Goal: Task Accomplishment & Management: Manage account settings

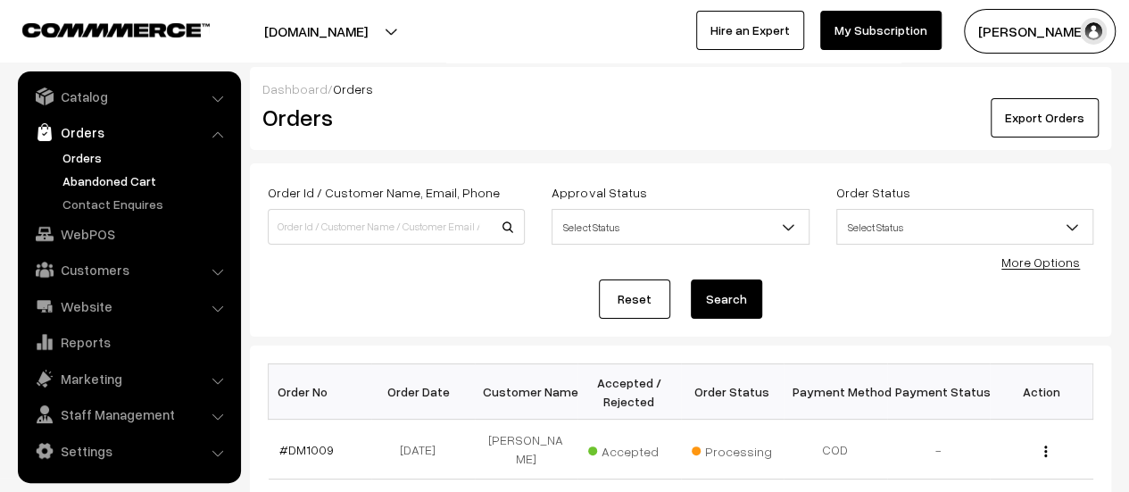
click at [113, 182] on link "Abandoned Cart" at bounding box center [146, 180] width 177 height 19
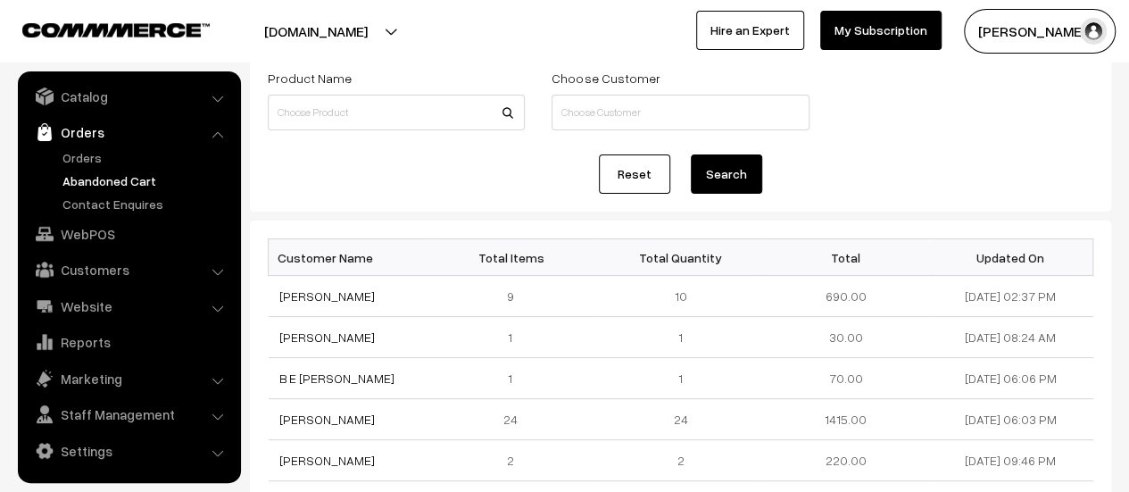
scroll to position [111, 0]
click at [143, 198] on link "Contact Enquires" at bounding box center [146, 204] width 177 height 19
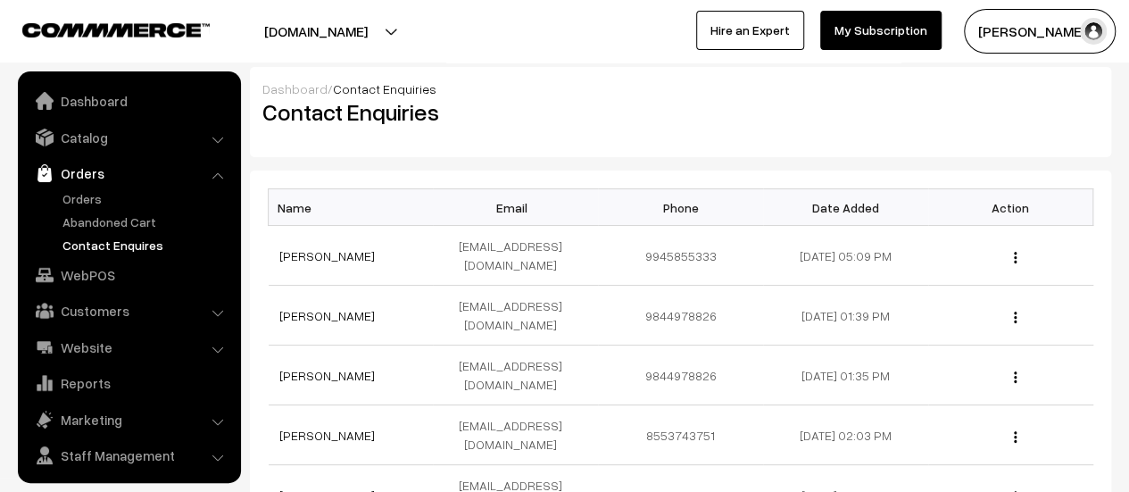
scroll to position [41, 0]
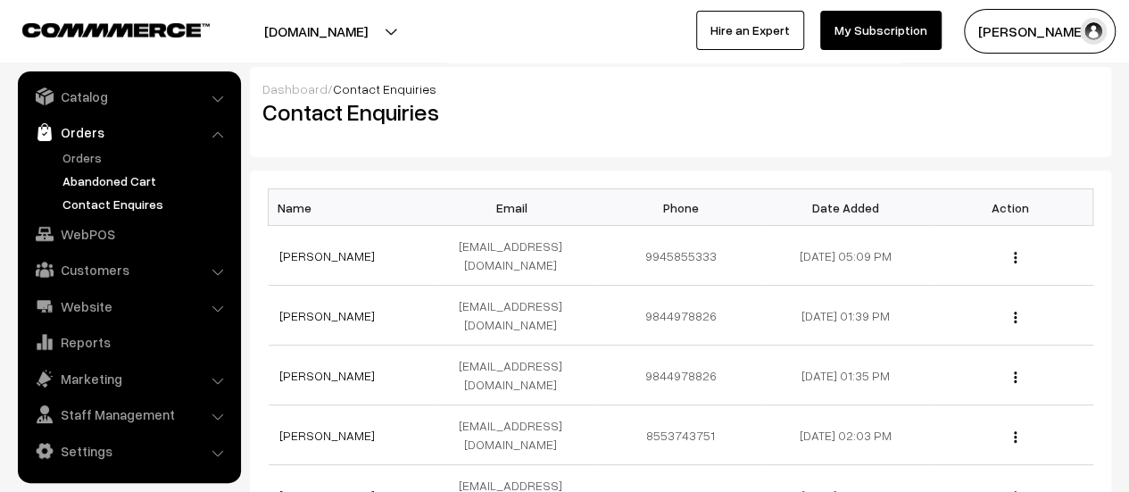
click at [113, 175] on link "Abandoned Cart" at bounding box center [146, 180] width 177 height 19
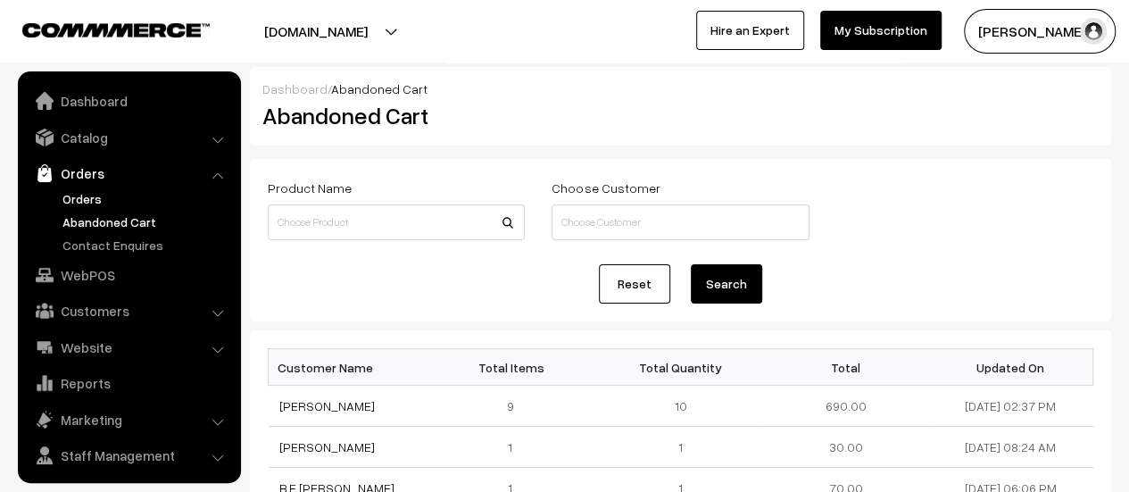
scroll to position [41, 0]
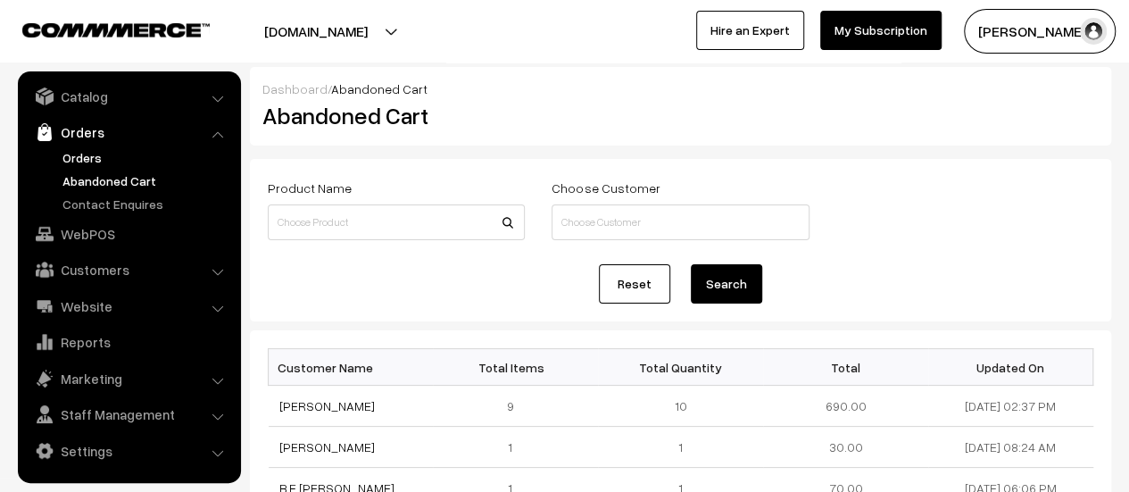
click at [73, 153] on link "Orders" at bounding box center [146, 157] width 177 height 19
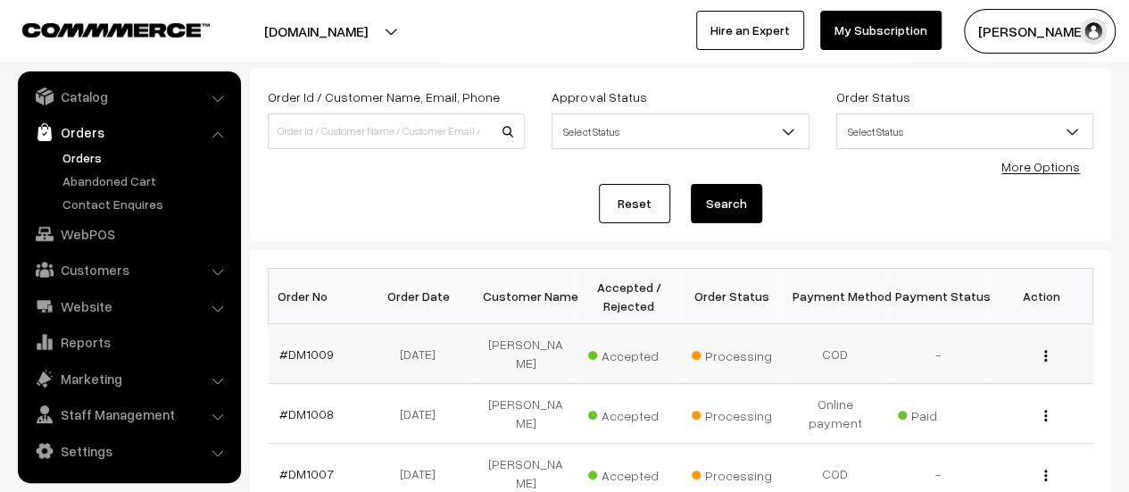
scroll to position [99, 0]
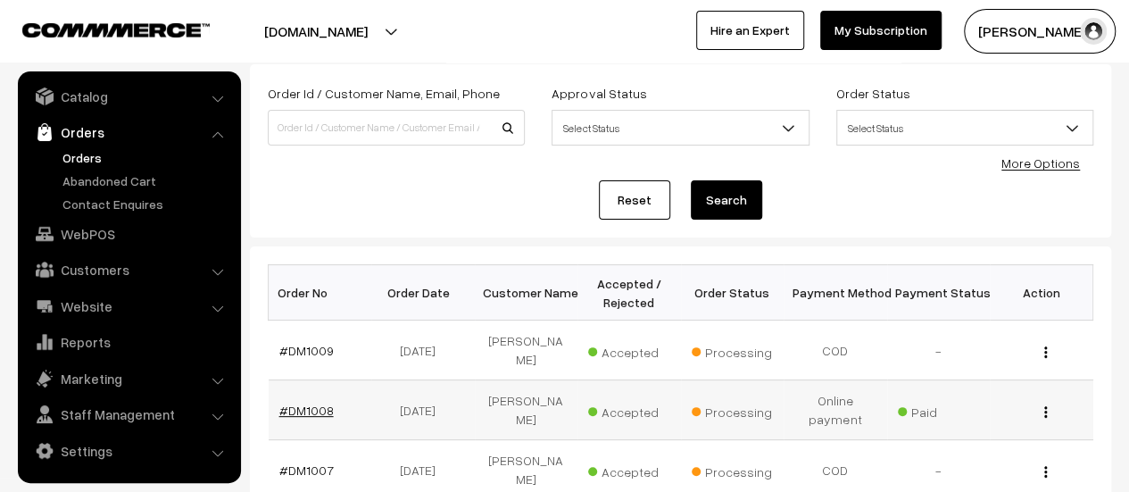
click at [302, 403] on link "#DM1008" at bounding box center [306, 410] width 54 height 15
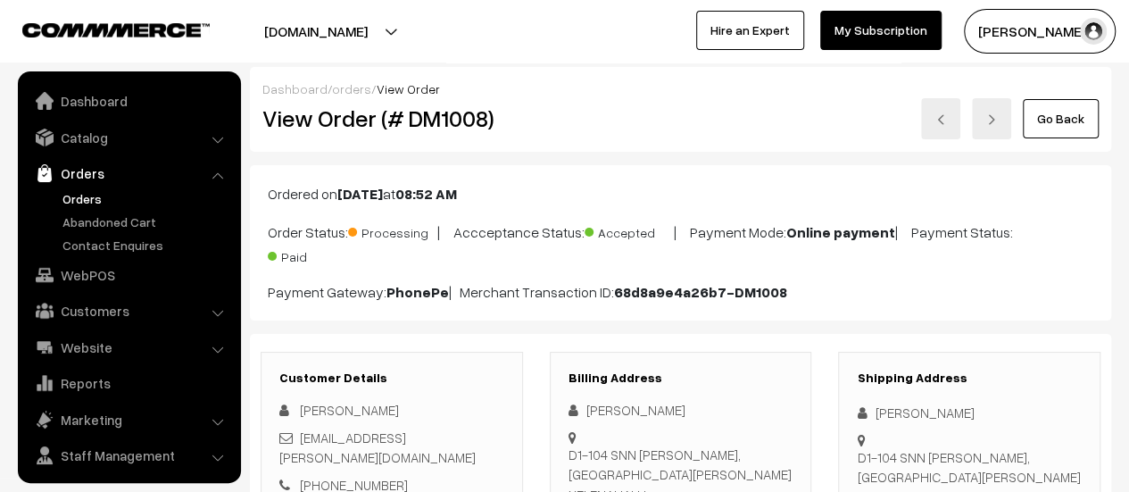
scroll to position [41, 0]
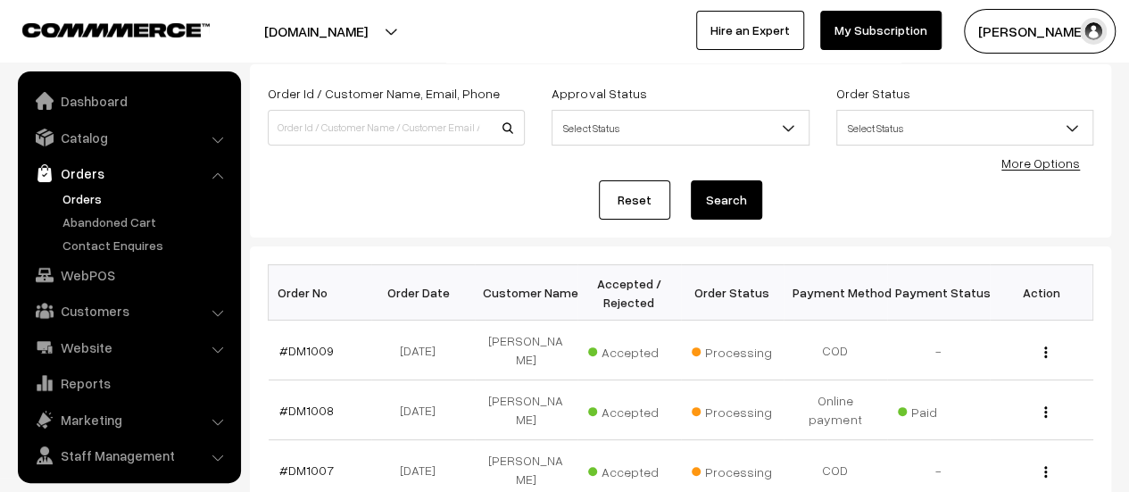
scroll to position [41, 0]
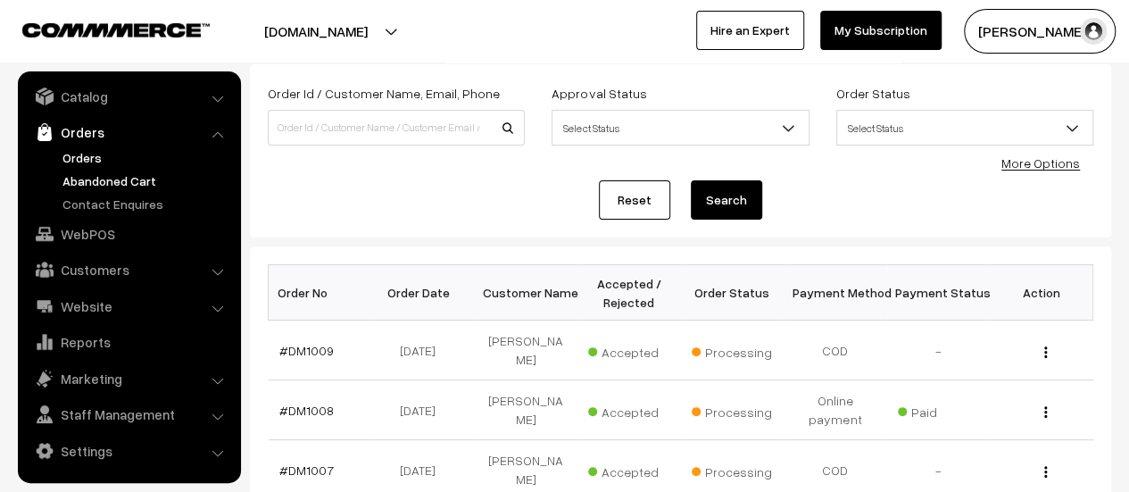
click at [104, 180] on link "Abandoned Cart" at bounding box center [146, 180] width 177 height 19
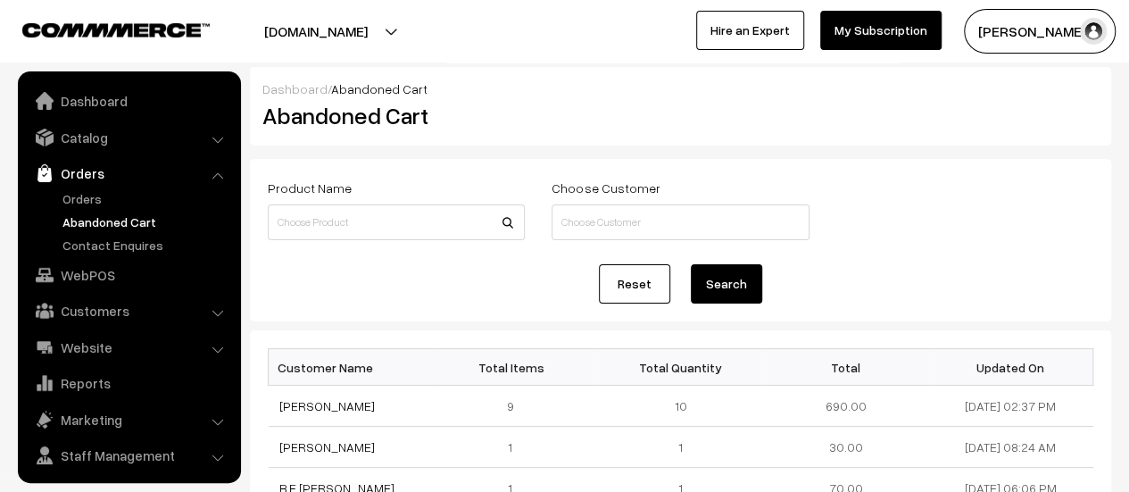
scroll to position [41, 0]
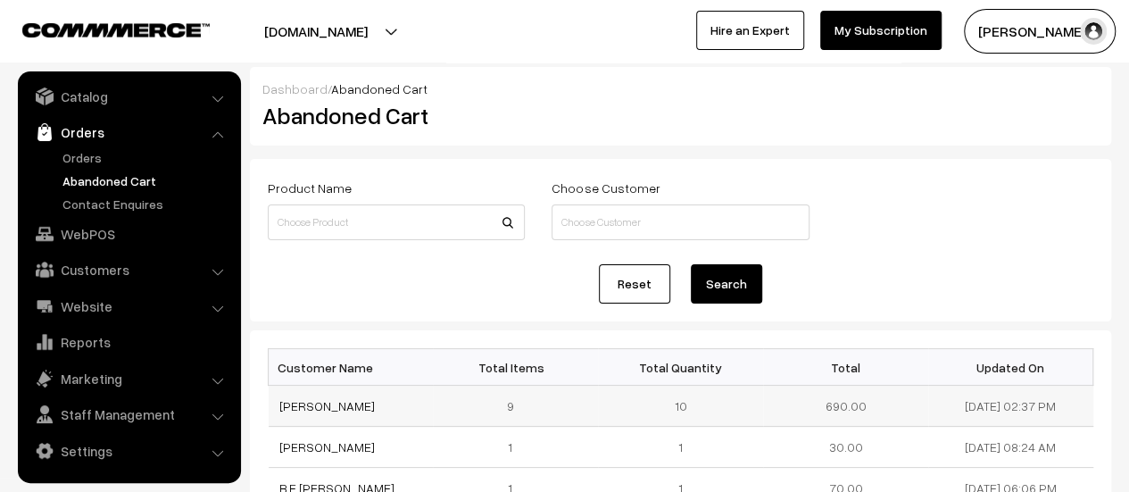
click at [379, 403] on td "[PERSON_NAME]" at bounding box center [351, 406] width 165 height 41
drag, startPoint x: 379, startPoint y: 403, endPoint x: 274, endPoint y: 399, distance: 104.5
click at [274, 399] on td "[PERSON_NAME]" at bounding box center [351, 406] width 165 height 41
copy link "[PERSON_NAME]"
click at [325, 406] on link "[PERSON_NAME]" at bounding box center [327, 405] width 96 height 15
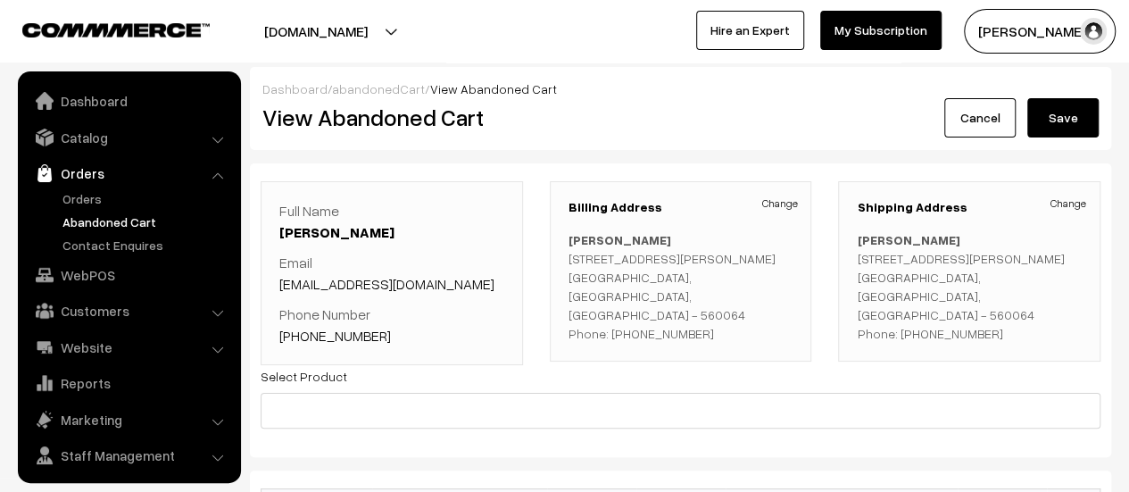
scroll to position [41, 0]
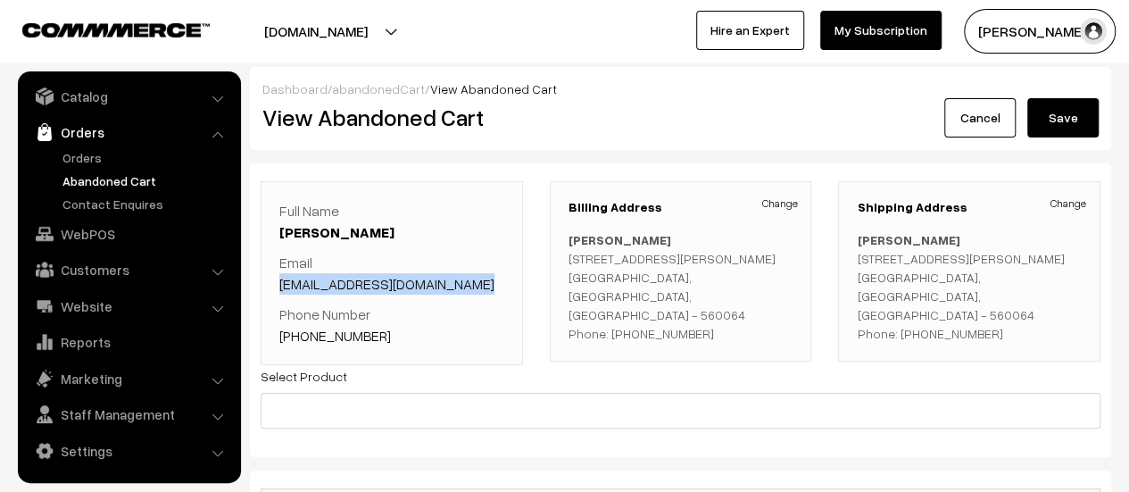
drag, startPoint x: 475, startPoint y: 281, endPoint x: 279, endPoint y: 287, distance: 196.5
click at [279, 287] on p "Email maitragudisagar787@gmail.com" at bounding box center [391, 273] width 225 height 43
copy link "maitragudisagar787@gmail.com"
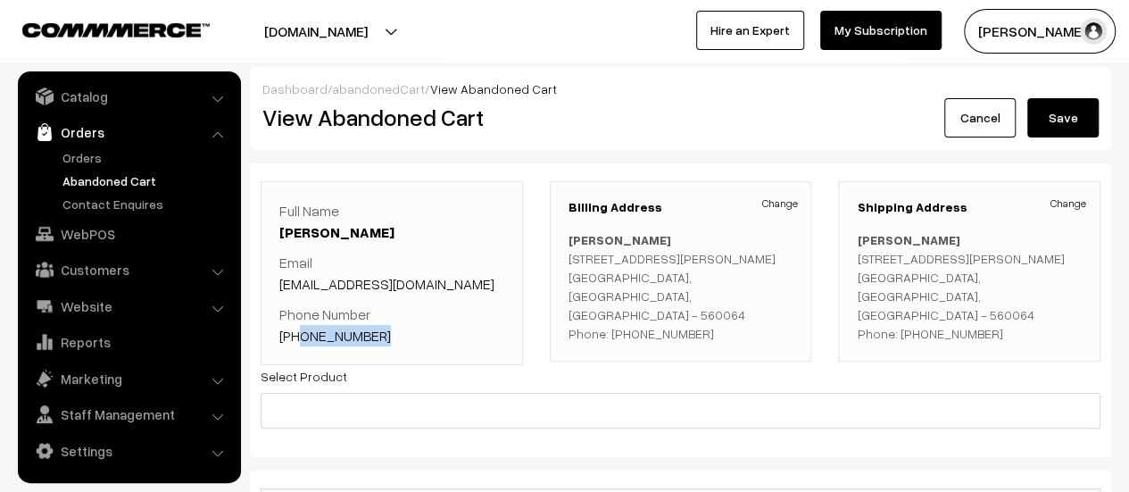
drag, startPoint x: 379, startPoint y: 334, endPoint x: 299, endPoint y: 333, distance: 79.5
click at [299, 333] on p "Phone Number +91 8310053349" at bounding box center [391, 325] width 225 height 43
copy link "8310053349"
click at [122, 199] on link "Contact Enquires" at bounding box center [146, 204] width 177 height 19
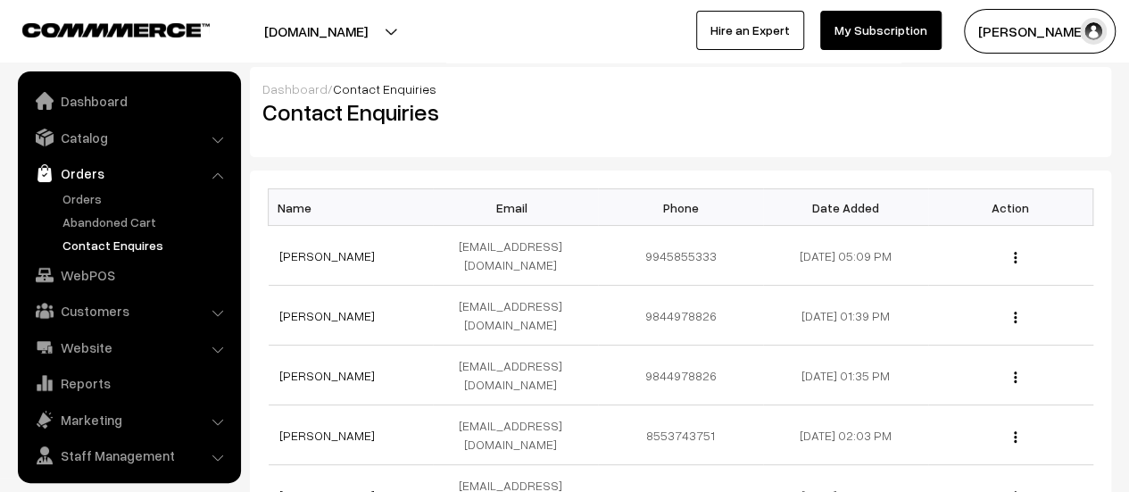
scroll to position [41, 0]
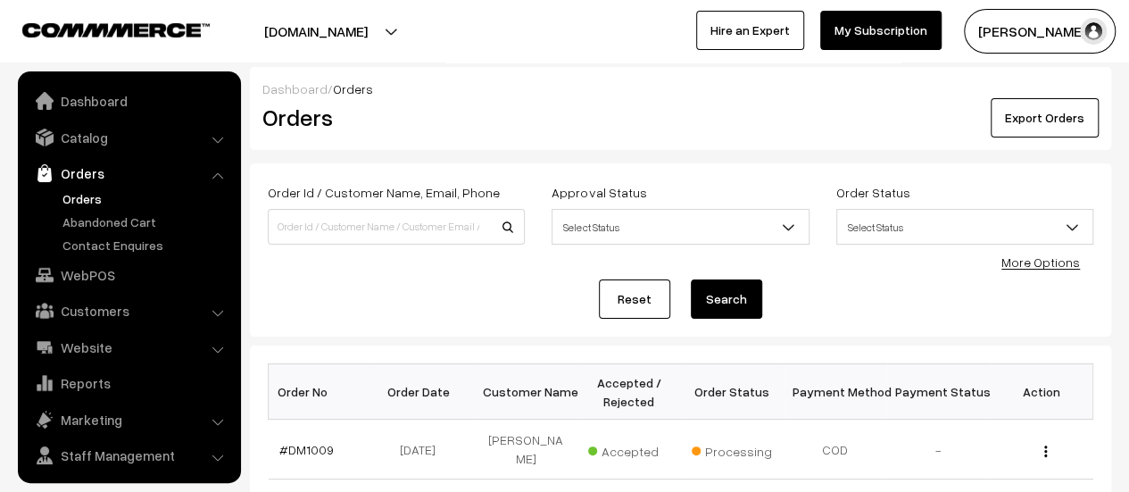
scroll to position [41, 0]
